Goal: Transaction & Acquisition: Purchase product/service

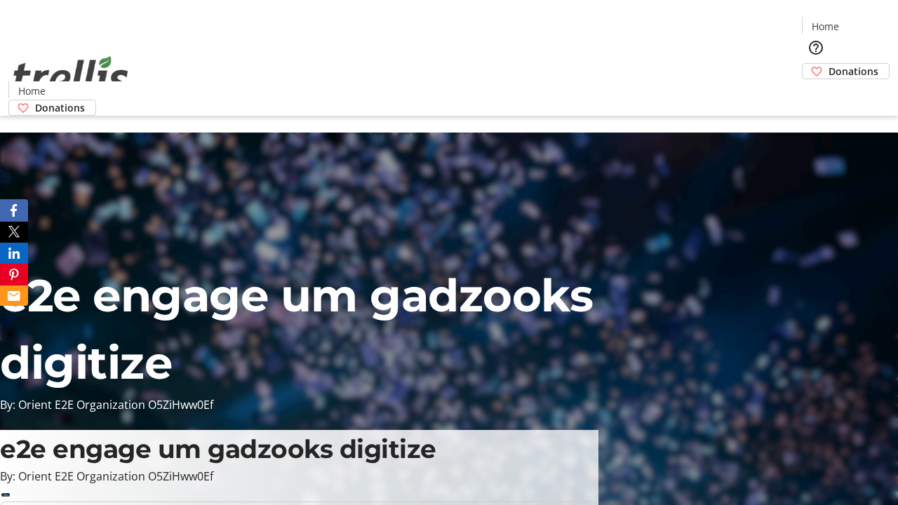
click at [829, 64] on span "Donations" at bounding box center [854, 71] width 50 height 15
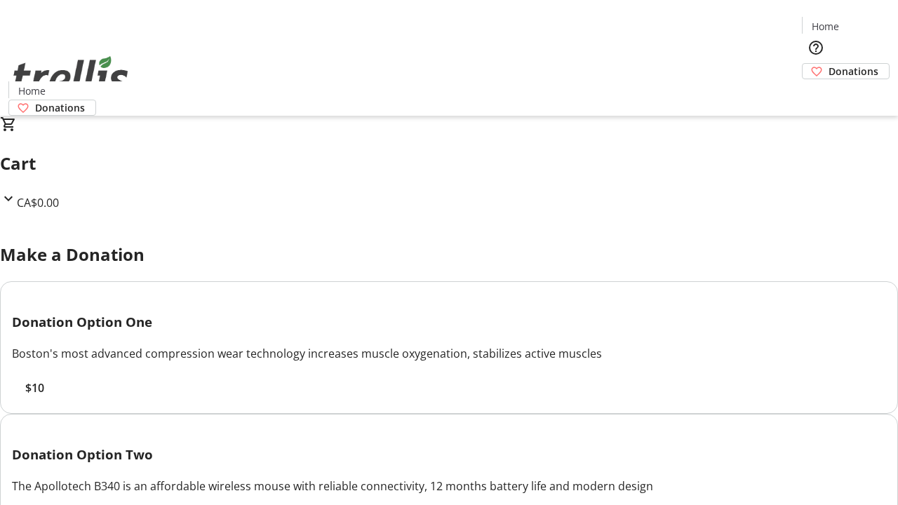
click at [44, 397] on span "$10" at bounding box center [34, 388] width 19 height 17
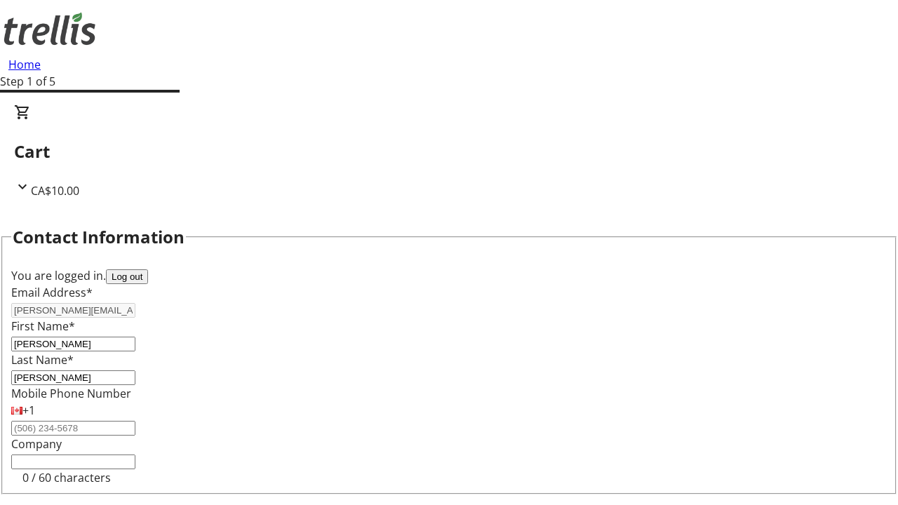
select select "BC"
select select "CA"
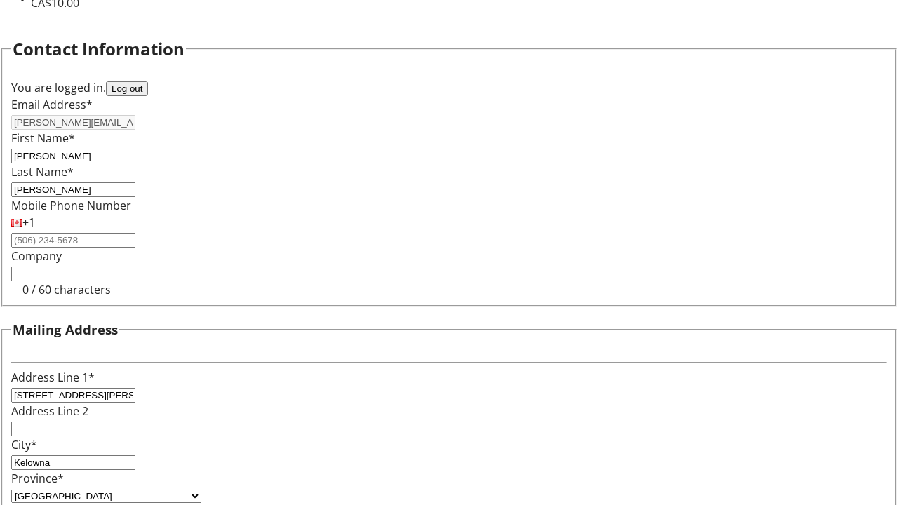
type input "V1Y 0C2"
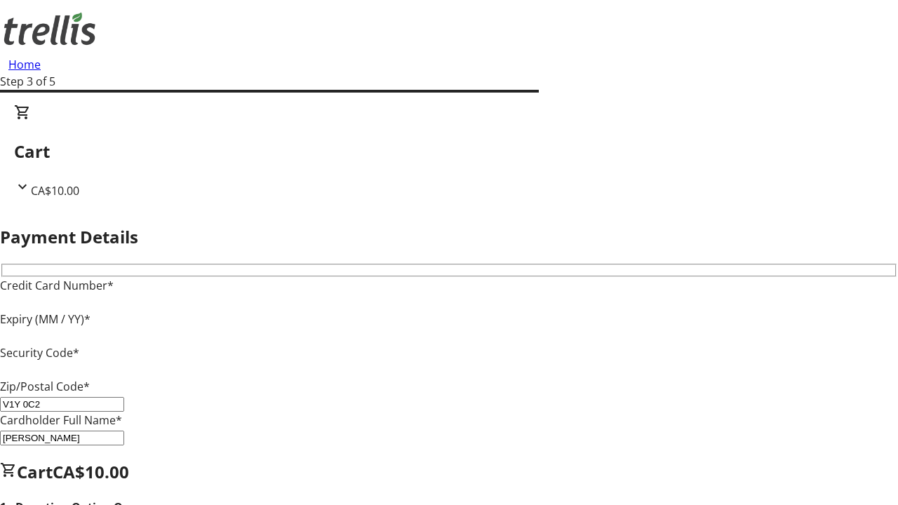
type input "V1Y 0C2"
